Goal: Task Accomplishment & Management: Complete application form

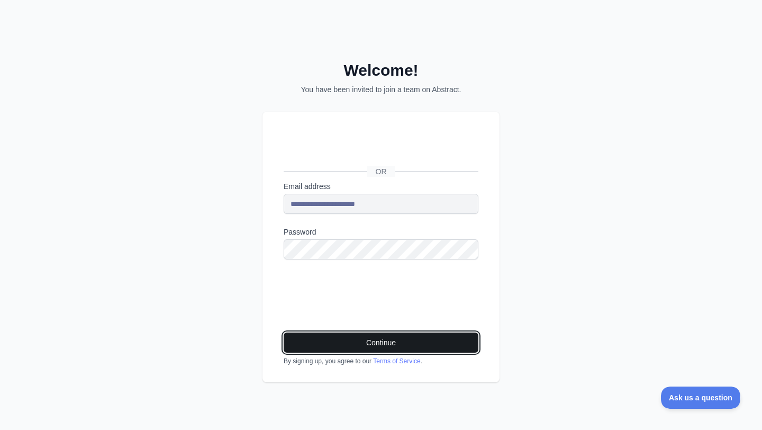
click at [369, 346] on button "Continue" at bounding box center [381, 342] width 195 height 20
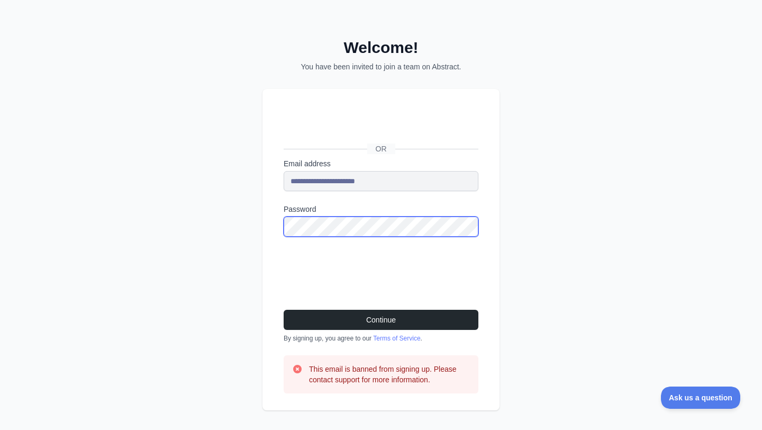
click at [229, 228] on div "**********" at bounding box center [381, 218] width 762 height 436
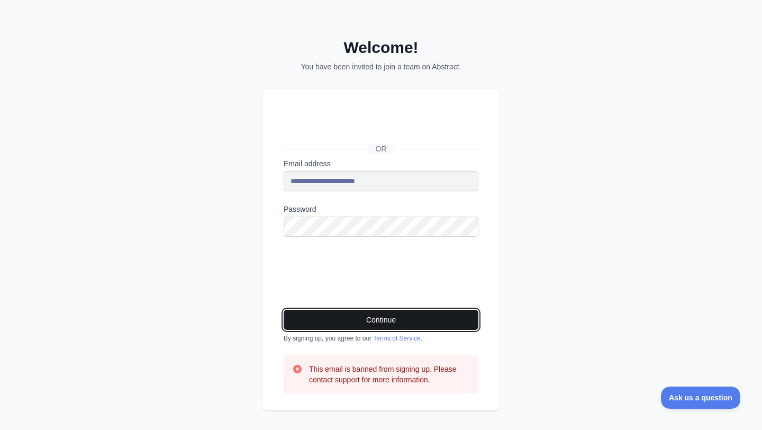
click at [364, 323] on button "Continue" at bounding box center [381, 320] width 195 height 20
click at [371, 322] on button "Continue" at bounding box center [381, 320] width 195 height 20
click at [371, 320] on button "Continue" at bounding box center [381, 320] width 195 height 20
click at [371, 319] on button "Continue" at bounding box center [381, 320] width 195 height 20
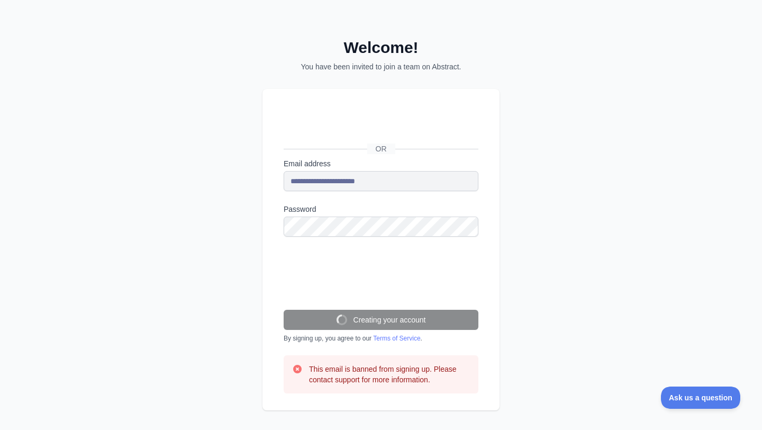
click at [371, 319] on button "Creating your account" at bounding box center [381, 320] width 195 height 20
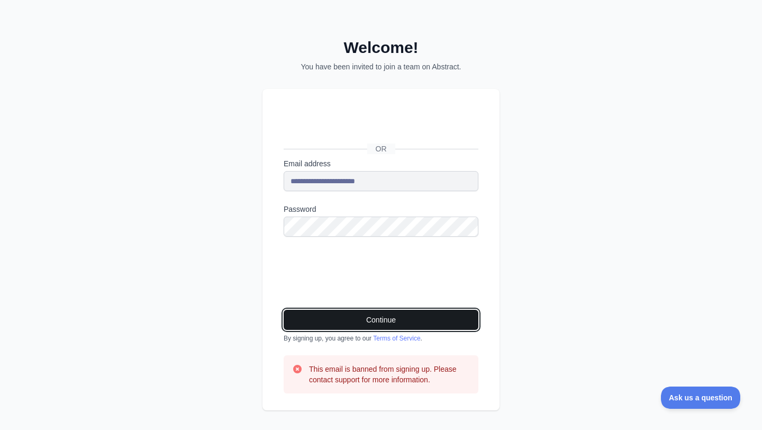
click at [371, 319] on button "Continue" at bounding box center [381, 320] width 195 height 20
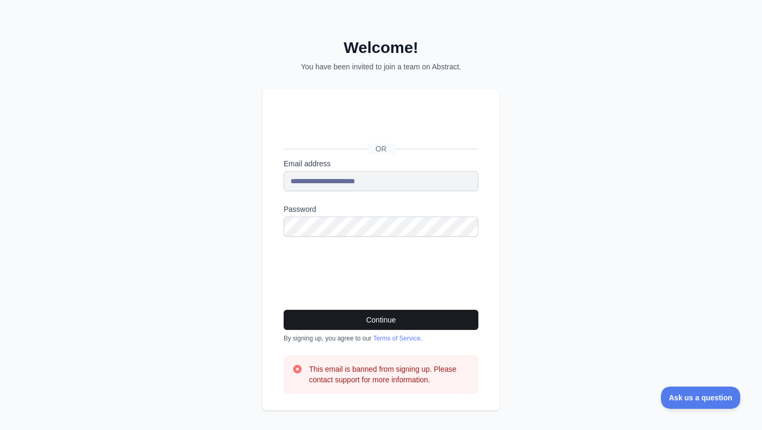
click at [371, 319] on button "Continue" at bounding box center [381, 320] width 195 height 20
